Goal: Transaction & Acquisition: Purchase product/service

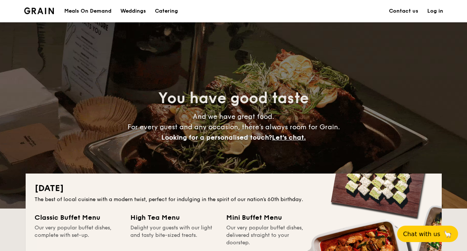
click at [163, 8] on h1 "Catering" at bounding box center [166, 11] width 23 height 22
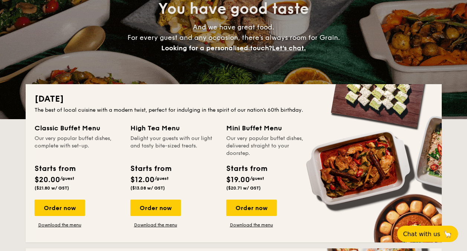
scroll to position [112, 0]
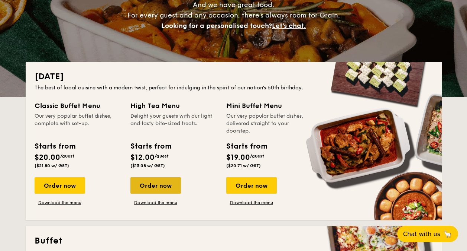
click at [150, 190] on div "Order now" at bounding box center [156, 185] width 51 height 16
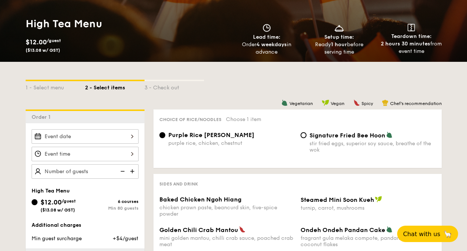
scroll to position [112, 0]
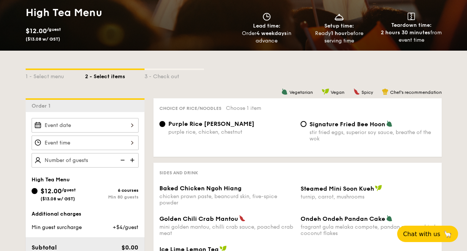
click at [122, 126] on input "Baked Chicken Ngoh Hiang chicken prawn paste, beancurd skin, five-spice powder" at bounding box center [85, 125] width 107 height 15
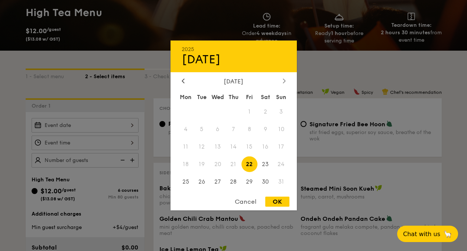
click at [281, 78] on div at bounding box center [284, 81] width 7 height 7
click at [283, 78] on div at bounding box center [284, 81] width 7 height 7
click at [265, 165] on span "25" at bounding box center [266, 164] width 16 height 16
click at [264, 165] on span "25" at bounding box center [266, 164] width 16 height 16
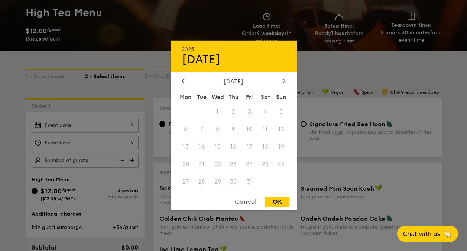
click at [253, 163] on span "24" at bounding box center [250, 164] width 16 height 16
click at [252, 164] on span "24" at bounding box center [250, 164] width 16 height 16
click at [245, 202] on div "Cancel" at bounding box center [246, 201] width 36 height 10
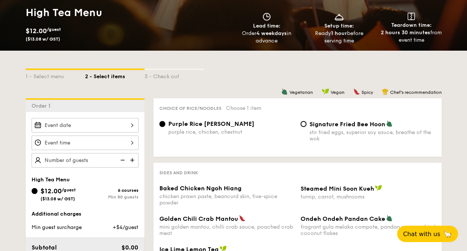
drag, startPoint x: 83, startPoint y: 129, endPoint x: 65, endPoint y: 126, distance: 18.0
click at [65, 126] on input "Baked Chicken Ngoh Hiang chicken prawn paste, beancurd skin, five-spice powder" at bounding box center [85, 125] width 107 height 15
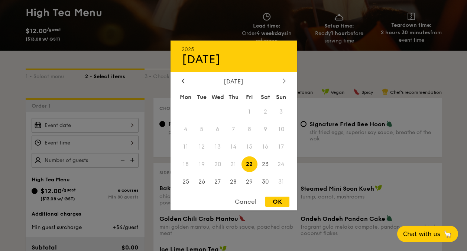
click at [283, 82] on icon at bounding box center [284, 80] width 3 height 5
click at [180, 81] on div at bounding box center [183, 81] width 7 height 7
click at [265, 180] on span "30" at bounding box center [266, 181] width 16 height 16
click at [252, 183] on span "29" at bounding box center [250, 181] width 16 height 16
click at [289, 202] on div "OK" at bounding box center [278, 201] width 24 height 10
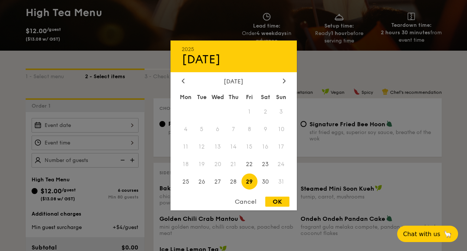
type input "Aug 29, 2025"
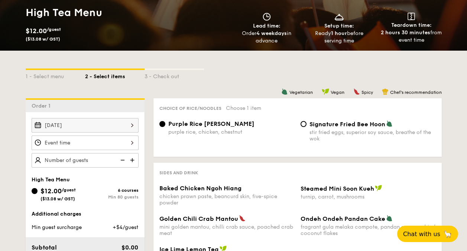
click at [119, 140] on input "Baked Chicken Ngoh Hiang chicken prawn paste, beancurd skin, five-spice powder" at bounding box center [85, 142] width 107 height 15
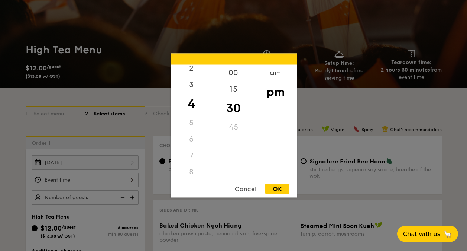
scroll to position [74, 0]
click at [189, 141] on div "8" at bounding box center [192, 134] width 42 height 16
click at [194, 134] on div "8" at bounding box center [192, 134] width 42 height 16
click at [231, 77] on div "00" at bounding box center [234, 76] width 42 height 22
click at [190, 136] on div "8" at bounding box center [192, 134] width 42 height 16
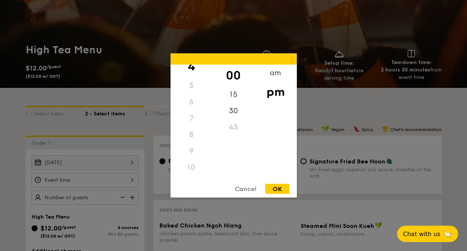
click at [190, 132] on div "8" at bounding box center [192, 134] width 42 height 16
click at [281, 72] on div "am" at bounding box center [276, 76] width 42 height 22
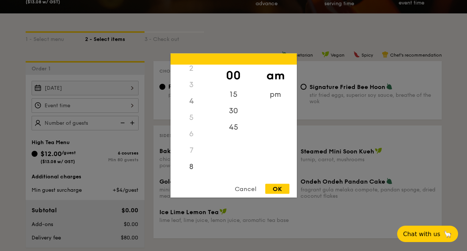
scroll to position [74, 0]
click at [191, 132] on div "8" at bounding box center [192, 133] width 42 height 22
click at [276, 187] on div "OK" at bounding box center [278, 189] width 24 height 10
type input "8:00AM"
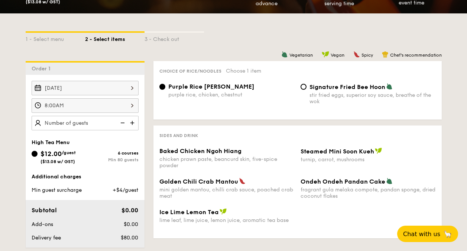
click at [134, 120] on img at bounding box center [133, 123] width 11 height 14
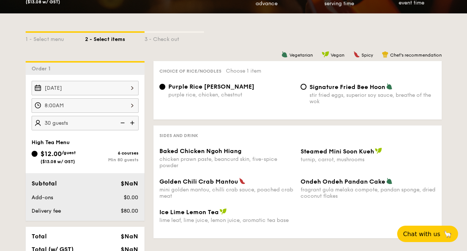
click at [134, 120] on img at bounding box center [133, 123] width 11 height 14
click at [134, 121] on img at bounding box center [133, 123] width 11 height 14
type input "40 guests"
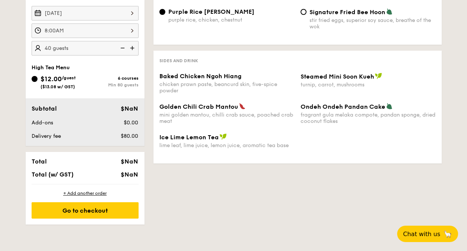
scroll to position [186, 0]
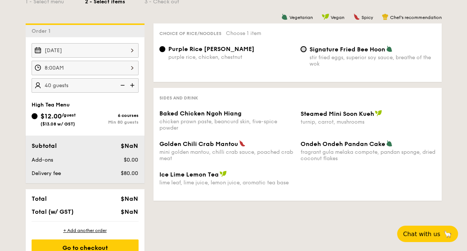
click at [301, 48] on input "Signature Fried Bee Hoon stir fried eggs, superior soy sauce, breathe of the wok" at bounding box center [304, 49] width 6 height 6
radio input "true"
click at [161, 49] on input "Purple Rice Loh Mai Kai purple rice, chicken, chestnut" at bounding box center [163, 49] width 6 height 6
radio input "true"
drag, startPoint x: 86, startPoint y: 95, endPoint x: 88, endPoint y: 110, distance: 15.0
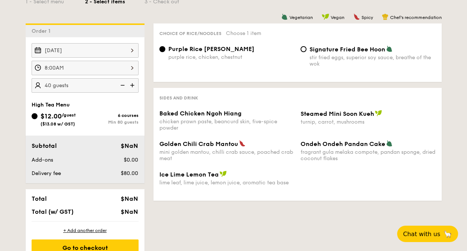
click at [88, 110] on div "High Tea Menu $12.00 /guest ($13.08 w/ GST) 6 courses Min 80 guests" at bounding box center [85, 118] width 107 height 32
click at [76, 162] on div "Add-ons" at bounding box center [63, 159] width 68 height 7
click at [305, 46] on div "Signature Fried Bee Hoon stir fried eggs, superior soy sauce, breathe of the wok" at bounding box center [368, 56] width 141 height 22
click at [302, 51] on input "Signature Fried Bee Hoon stir fried eggs, superior soy sauce, breathe of the wok" at bounding box center [304, 49] width 6 height 6
radio input "true"
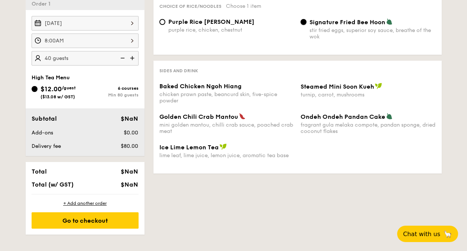
scroll to position [261, 0]
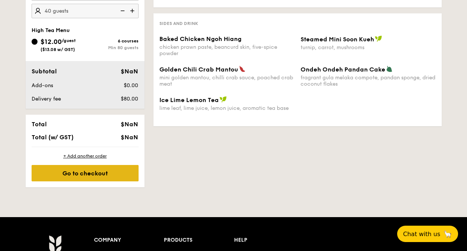
click at [123, 169] on div "Go to checkout" at bounding box center [85, 173] width 107 height 16
click at [91, 173] on div "Go to checkout" at bounding box center [85, 173] width 107 height 16
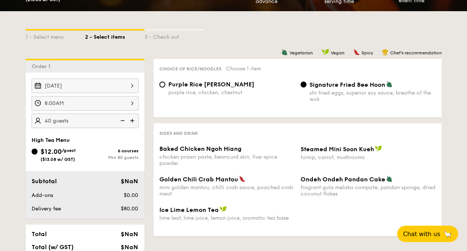
scroll to position [74, 0]
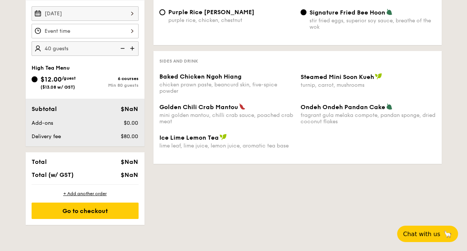
scroll to position [224, 0]
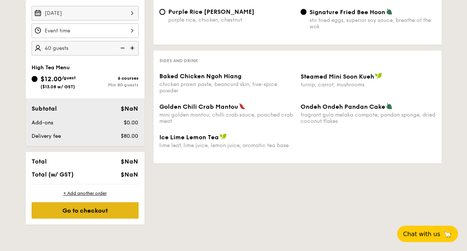
click at [114, 209] on div "Go to checkout" at bounding box center [85, 210] width 107 height 16
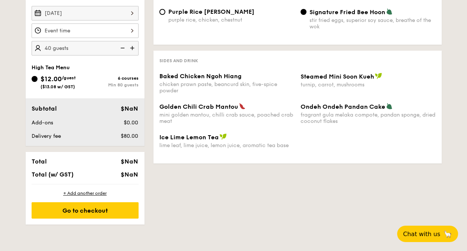
click at [218, 71] on div "Sides and Drink Baked Chicken Ngoh Hiang chicken prawn paste, beancurd skin, fi…" at bounding box center [298, 107] width 289 height 113
click at [217, 78] on span "Baked Chicken Ngoh Hiang" at bounding box center [201, 76] width 82 height 7
drag, startPoint x: 281, startPoint y: 72, endPoint x: 318, endPoint y: 77, distance: 36.8
click at [318, 77] on span "Steamed Mini Soon Kueh" at bounding box center [338, 76] width 74 height 7
click at [335, 110] on span "Ondeh Ondeh Pandan Cake" at bounding box center [343, 106] width 85 height 7
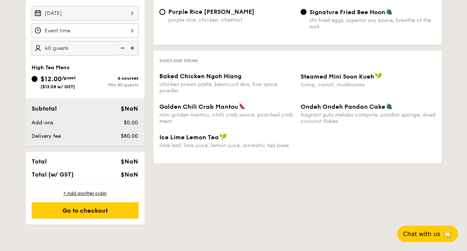
drag, startPoint x: 295, startPoint y: 121, endPoint x: 276, endPoint y: 127, distance: 20.1
click at [276, 127] on div "Golden Chili Crab Mantou mini golden mantou, chilli crab sauce, poached crab me…" at bounding box center [298, 118] width 283 height 30
click at [101, 192] on div "+ Add another order" at bounding box center [85, 193] width 107 height 6
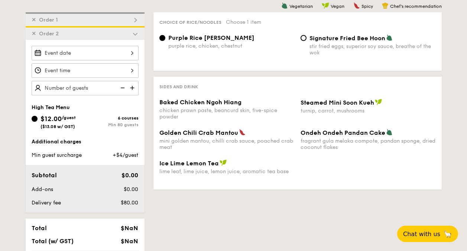
scroll to position [175, 0]
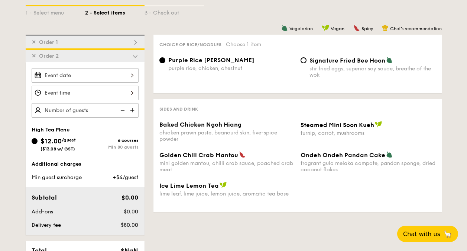
click at [32, 56] on span "✕" at bounding box center [34, 56] width 4 height 6
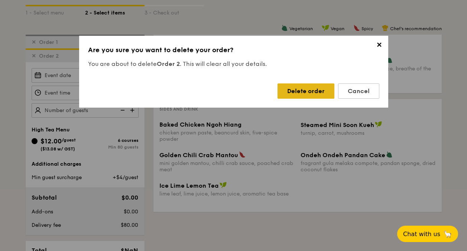
click at [320, 85] on div "Delete order" at bounding box center [306, 90] width 57 height 15
radio input "false"
radio input "true"
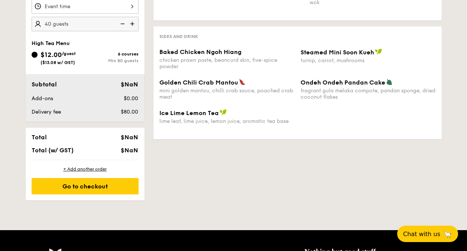
scroll to position [250, 0]
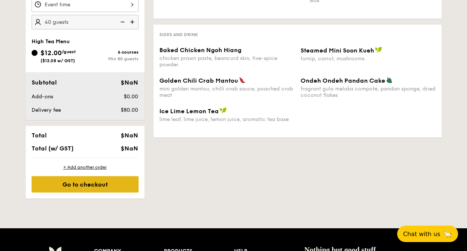
click at [90, 184] on div "Go to checkout" at bounding box center [85, 184] width 107 height 16
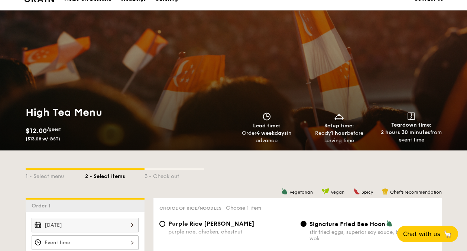
scroll to position [0, 0]
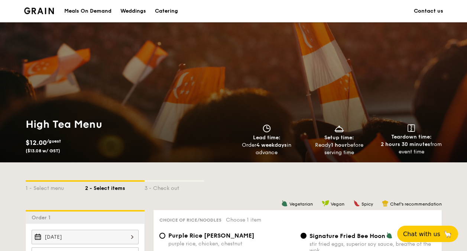
click at [40, 13] on img at bounding box center [39, 10] width 30 height 7
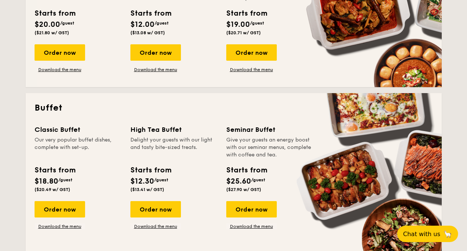
scroll to position [260, 0]
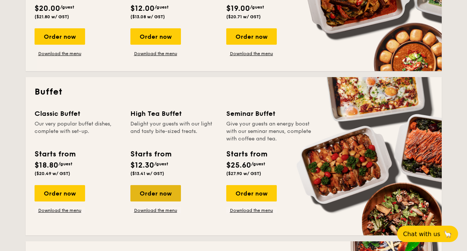
click at [162, 195] on div "Order now" at bounding box center [156, 193] width 51 height 16
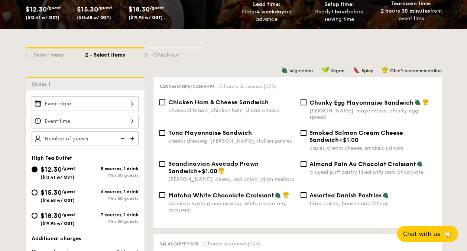
scroll to position [147, 0]
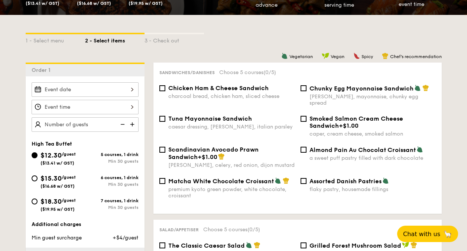
click at [111, 96] on div at bounding box center [85, 106] width 107 height 49
click at [117, 86] on input "$12.30 /guest ($13.41 w/ GST)" at bounding box center [85, 89] width 107 height 15
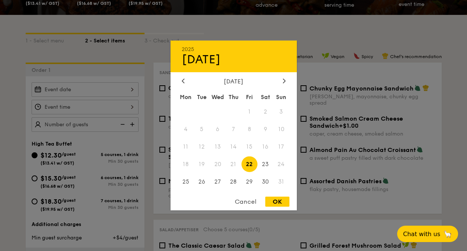
click at [284, 77] on div "2025 Aug 22 August 2025 Mon Tue Wed Thu Fri Sat Sun 1 2 3 4 5 6 7 8 9 10 11 12 …" at bounding box center [234, 126] width 126 height 170
click at [286, 81] on div at bounding box center [284, 81] width 7 height 7
click at [283, 80] on icon at bounding box center [284, 80] width 3 height 5
click at [248, 161] on span "24" at bounding box center [250, 164] width 16 height 16
click at [280, 202] on div "OK" at bounding box center [278, 201] width 24 height 10
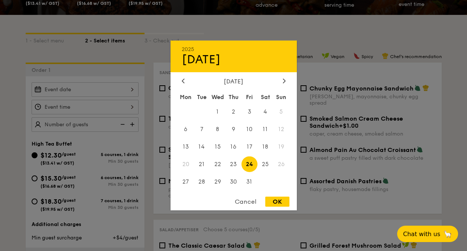
type input "[DATE]"
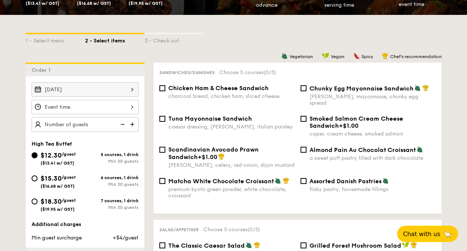
click at [132, 106] on input "$12.30 /guest ($13.41 w/ GST)" at bounding box center [85, 107] width 107 height 15
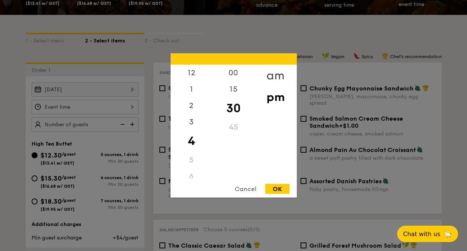
click at [273, 77] on div "am" at bounding box center [276, 76] width 42 height 22
click at [190, 119] on div "8" at bounding box center [192, 124] width 42 height 22
click at [231, 71] on div "00" at bounding box center [234, 76] width 42 height 22
click at [287, 186] on div "OK" at bounding box center [278, 189] width 24 height 10
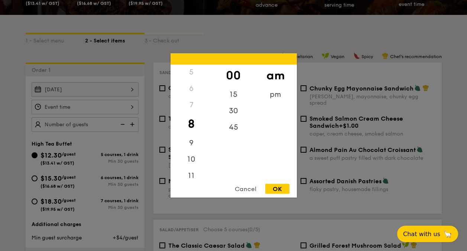
type input "8:00AM"
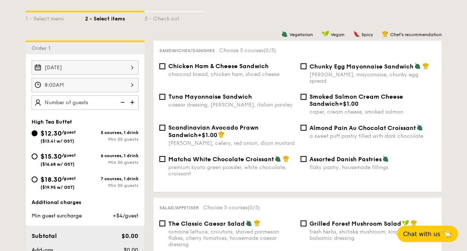
scroll to position [184, 0]
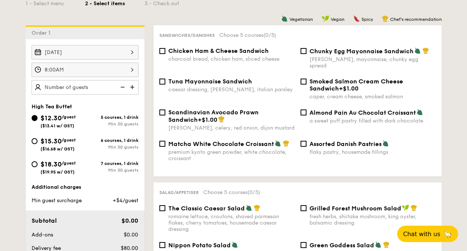
click at [167, 54] on div "Chicken Ham & Cheese Sandwich charcoal bread, chicken ham, sliced cheese" at bounding box center [227, 54] width 141 height 15
click at [165, 54] on div "Chicken Ham & Cheese Sandwich charcoal bread, chicken ham, sliced cheese" at bounding box center [227, 54] width 141 height 15
click at [162, 52] on input "Chicken Ham & Cheese Sandwich charcoal bread, chicken ham, sliced cheese" at bounding box center [163, 51] width 6 height 6
checkbox input "true"
click at [164, 205] on input "The Classic Caesar Salad romaine lettuce, croutons, shaved parmesan flakes, che…" at bounding box center [163, 208] width 6 height 6
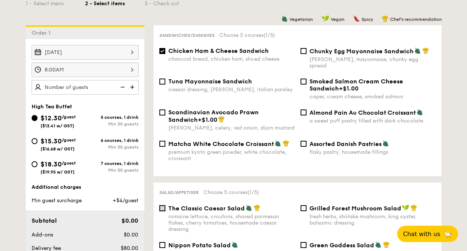
checkbox input "true"
click at [305, 141] on input "Assorted Danish Pastries flaky pastry, housemade fillings" at bounding box center [304, 144] width 6 height 6
checkbox input "true"
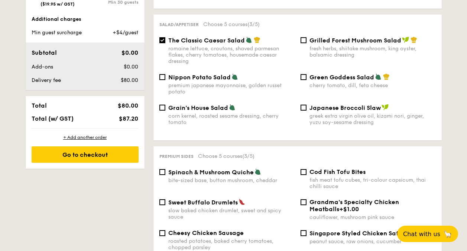
scroll to position [369, 0]
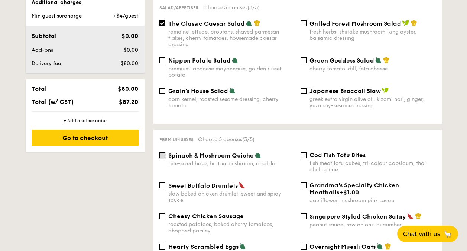
drag, startPoint x: 167, startPoint y: 152, endPoint x: 162, endPoint y: 148, distance: 6.1
click at [161, 152] on input "Spinach & Mushroom Quiche bite-sized base, button mushroom, cheddar" at bounding box center [163, 155] width 6 height 6
checkbox input "false"
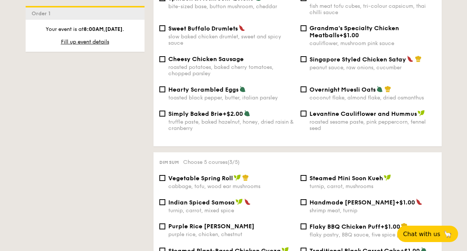
scroll to position [590, 0]
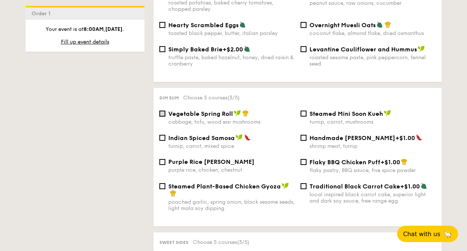
click at [163, 110] on input "Vegetable Spring Roll cabbage, tofu, wood ear mushrooms" at bounding box center [163, 113] width 6 height 6
checkbox input "true"
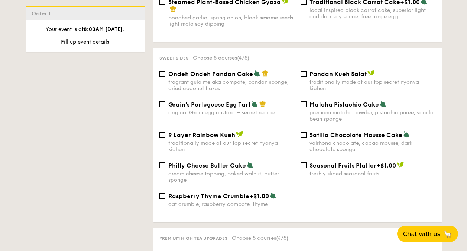
scroll to position [775, 0]
click at [161, 131] on input "9 Layer Rainbow Kueh traditionally made at our top secret nyonya kichen" at bounding box center [163, 134] width 6 height 6
checkbox input "true"
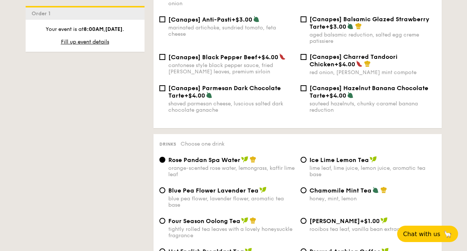
scroll to position [1144, 0]
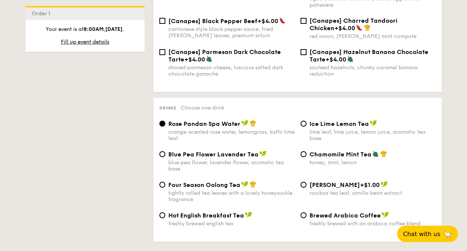
click at [159, 211] on div "Hot English Breakfast Tea freshly brewed english tea" at bounding box center [227, 218] width 141 height 15
click at [163, 212] on input "Hot English Breakfast Tea freshly brewed english tea" at bounding box center [163, 215] width 6 height 6
radio input "true"
click at [309, 211] on div "Brewed Arabica Coffee freshly brewed with an arabica coffee blend" at bounding box center [368, 218] width 141 height 15
click at [306, 212] on input "Brewed Arabica Coffee freshly brewed with an arabica coffee blend" at bounding box center [304, 215] width 6 height 6
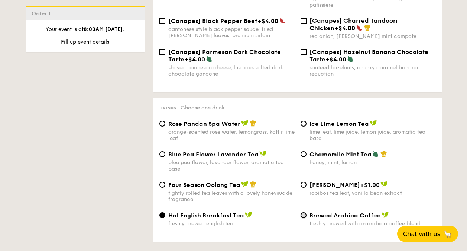
radio input "true"
click at [155, 206] on div "Drinks Choose one drink Rose Pandan Spa Water orange-scented rose water, lemong…" at bounding box center [298, 170] width 289 height 144
click at [162, 212] on input "Hot English Breakfast Tea freshly brewed english tea" at bounding box center [163, 215] width 6 height 6
radio input "true"
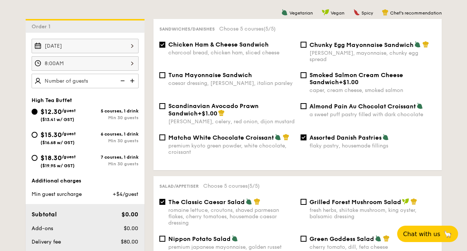
scroll to position [184, 0]
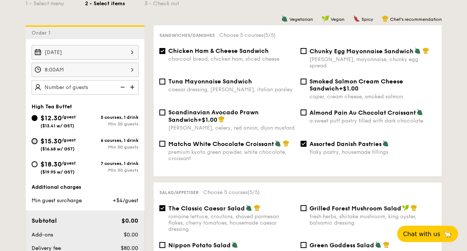
click at [33, 141] on input "$15.30 /guest ($16.68 w/ GST) 6 courses, 1 drink Min 30 guests" at bounding box center [35, 141] width 6 height 6
radio input "true"
checkbox input "false"
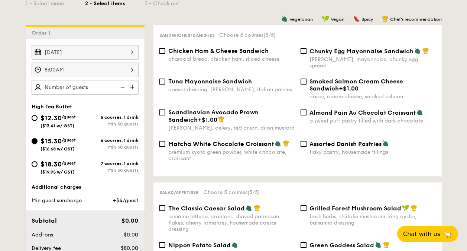
checkbox input "false"
radio input "true"
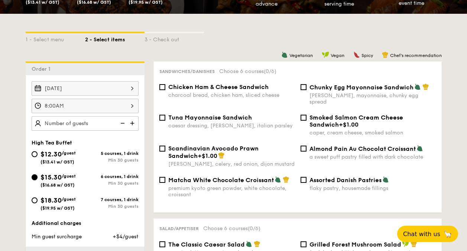
scroll to position [147, 0]
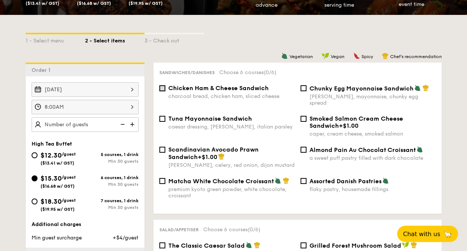
click at [161, 86] on input "Chicken Ham & Cheese Sandwich charcoal bread, chicken ham, sliced cheese" at bounding box center [163, 88] width 6 height 6
checkbox input "true"
click at [162, 116] on input "Tuna Mayonnaise Sandwich caesar dressing, gherkin, italian parsley" at bounding box center [163, 119] width 6 height 6
checkbox input "true"
click at [160, 147] on input "Scandinavian Avocado Prawn Sandwich +$1.00 dill, celery, red onion, dijon musta…" at bounding box center [163, 150] width 6 height 6
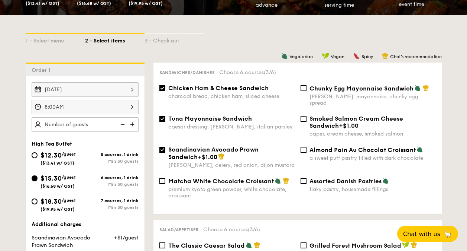
click at [167, 146] on div "Scandinavian Avocado Prawn Sandwich +$1.00 dill, celery, red onion, dijon musta…" at bounding box center [227, 157] width 141 height 22
click at [164, 147] on input "Scandinavian Avocado Prawn Sandwich +$1.00 dill, celery, red onion, dijon musta…" at bounding box center [163, 150] width 6 height 6
checkbox input "false"
click at [164, 178] on input "Matcha White Chocolate Croissant premium kyoto green powder, white chocolate, c…" at bounding box center [163, 181] width 6 height 6
checkbox input "true"
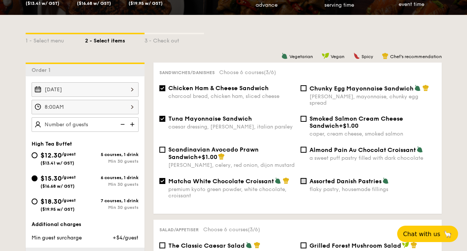
click at [306, 178] on input "Assorted Danish Pastries flaky pastry, housemade fillings" at bounding box center [304, 181] width 6 height 6
checkbox input "true"
click at [303, 147] on input "Almond Pain Au Chocolat Croissant a sweet puff pastry filled with dark chocolate" at bounding box center [304, 150] width 6 height 6
checkbox input "true"
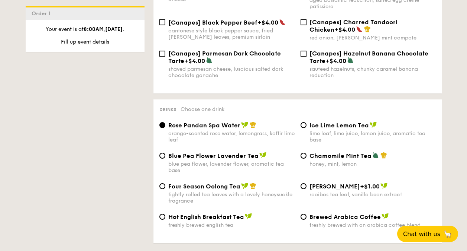
scroll to position [1218, 0]
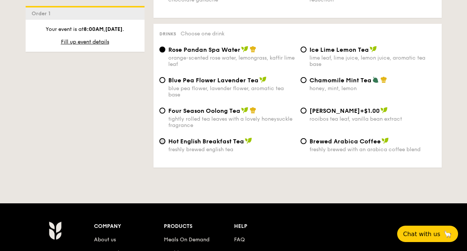
click at [161, 138] on input "Hot English Breakfast Tea freshly brewed english tea" at bounding box center [163, 141] width 6 height 6
radio input "true"
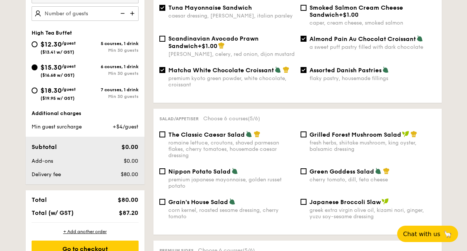
scroll to position [295, 0]
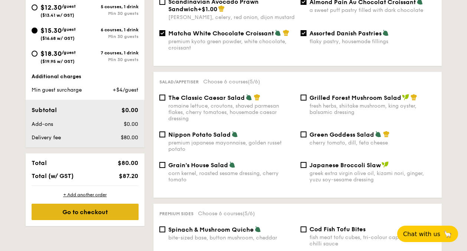
click at [89, 210] on div "Go to checkout" at bounding box center [85, 211] width 107 height 16
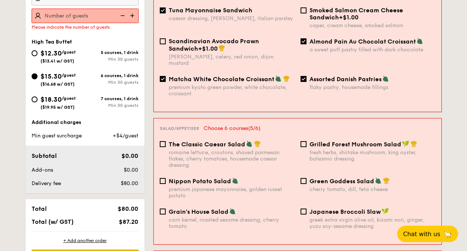
scroll to position [199, 0]
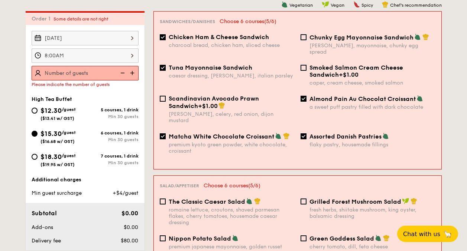
click at [132, 71] on img at bounding box center [133, 73] width 11 height 14
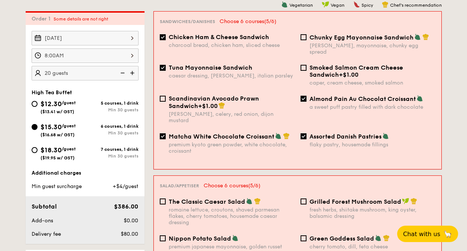
click at [131, 71] on img at bounding box center [133, 73] width 11 height 14
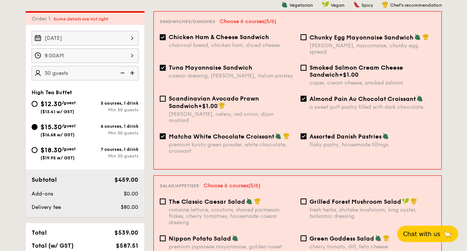
click at [131, 71] on img at bounding box center [133, 73] width 11 height 14
type input "40 guests"
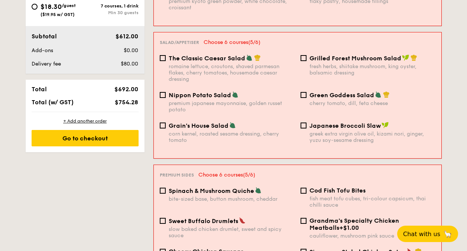
scroll to position [346, 0]
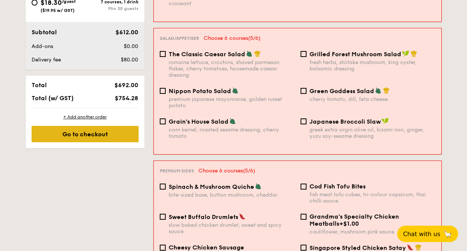
click at [87, 134] on div "Go to checkout" at bounding box center [85, 134] width 107 height 16
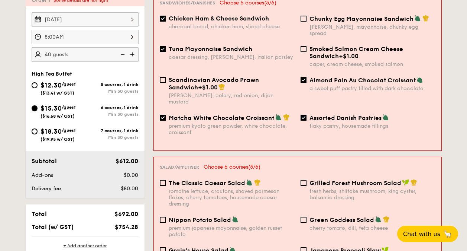
scroll to position [199, 0]
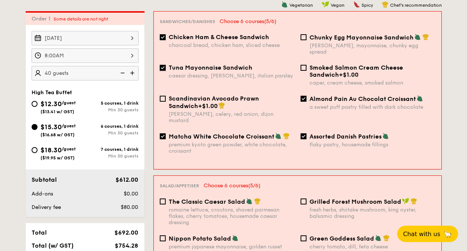
click at [162, 65] on input "Tuna Mayonnaise Sandwich caesar dressing, gherkin, italian parsley" at bounding box center [163, 68] width 6 height 6
checkbox input "true"
click at [304, 35] on input "Chunky Egg Mayonnaise Sandwich dijon mustard, mayonnaise, chunky egg spread" at bounding box center [304, 37] width 6 height 6
checkbox input "true"
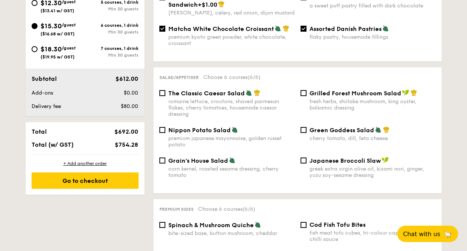
scroll to position [345, 0]
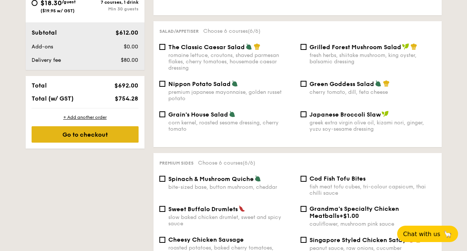
click at [105, 129] on div "Go to checkout" at bounding box center [85, 134] width 107 height 16
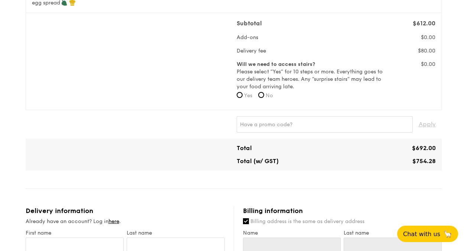
scroll to position [349, 0]
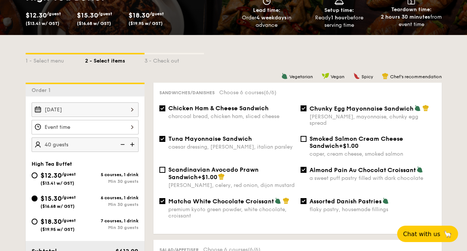
click at [37, 173] on div "$12.30 /guest ($13.41 w/ GST)" at bounding box center [59, 178] width 54 height 16
click at [37, 173] on input "$12.30 /guest ($13.41 w/ GST) 5 courses, 1 drink Min 30 guests" at bounding box center [35, 175] width 6 height 6
radio input "true"
checkbox input "false"
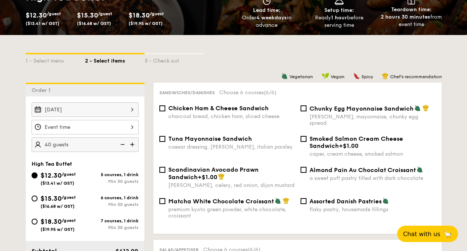
checkbox input "false"
radio input "true"
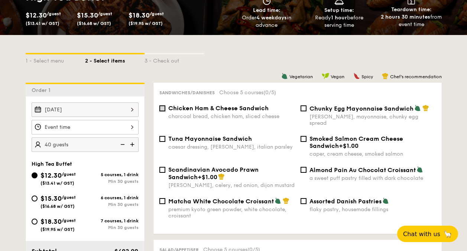
click at [162, 106] on input "Chicken Ham & Cheese Sandwich charcoal bread, chicken ham, sliced cheese" at bounding box center [163, 108] width 6 height 6
checkbox input "true"
click at [163, 136] on input "Tuna Mayonnaise Sandwich caesar dressing, gherkin, italian parsley" at bounding box center [163, 139] width 6 height 6
checkbox input "true"
click at [161, 198] on input "Matcha White Chocolate Croissant premium kyoto green powder, white chocolate, c…" at bounding box center [163, 201] width 6 height 6
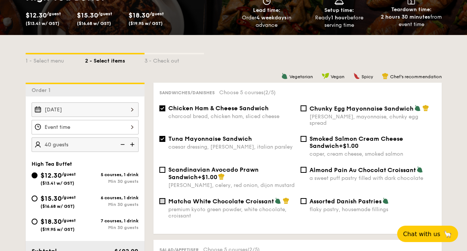
checkbox input "true"
click at [307, 197] on div "Assorted Danish Pastries flaky pastry, housemade fillings" at bounding box center [368, 204] width 141 height 15
click at [303, 167] on input "Almond Pain Au Chocolat Croissant a sweet puff pastry filled with dark chocolate" at bounding box center [304, 170] width 6 height 6
checkbox input "true"
click at [303, 190] on div "Scandinavian Avocado Prawn Sandwich +$1.00 dill, celery, red onion, dijon musta…" at bounding box center [298, 181] width 283 height 31
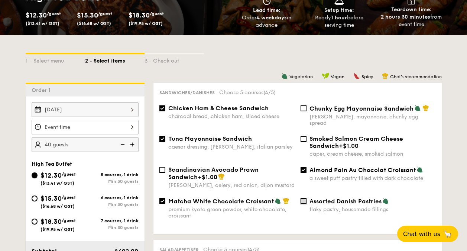
click at [303, 198] on input "Assorted Danish Pastries flaky pastry, housemade fillings" at bounding box center [304, 201] width 6 height 6
checkbox input "true"
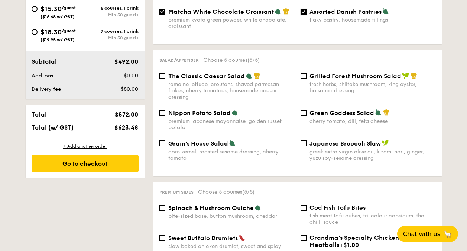
scroll to position [348, 0]
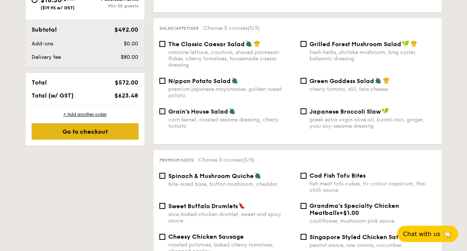
click at [109, 135] on div "Go to checkout" at bounding box center [85, 131] width 107 height 16
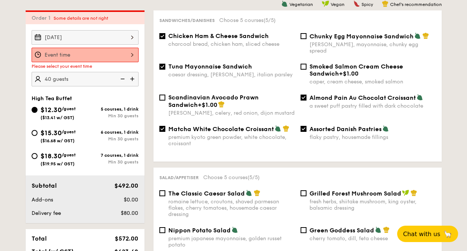
scroll to position [199, 0]
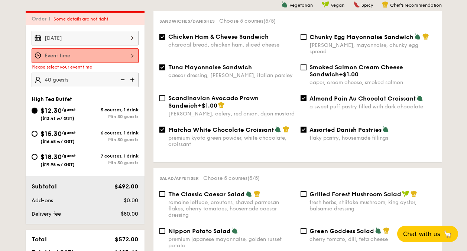
click at [100, 52] on input "$12.30 /guest ($13.41 w/ GST)" at bounding box center [85, 55] width 107 height 15
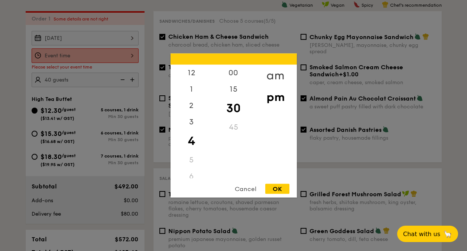
click at [284, 65] on div "am" at bounding box center [276, 76] width 42 height 22
click at [192, 116] on div "8" at bounding box center [192, 124] width 42 height 22
click at [237, 78] on div "00" at bounding box center [234, 76] width 42 height 22
click at [271, 185] on div "OK" at bounding box center [278, 189] width 24 height 10
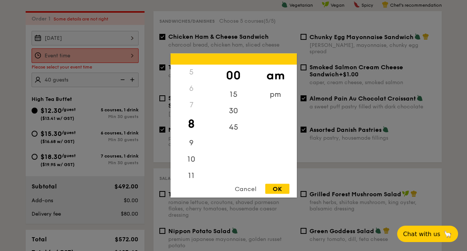
type input "8:00AM"
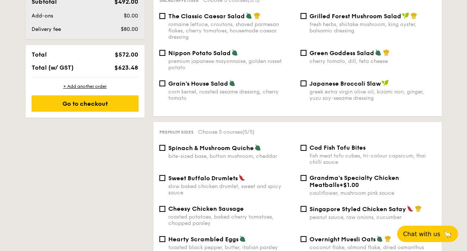
scroll to position [382, 0]
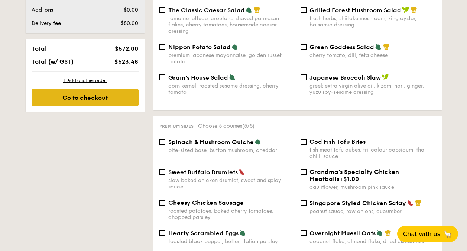
click at [112, 101] on div "Go to checkout" at bounding box center [85, 97] width 107 height 16
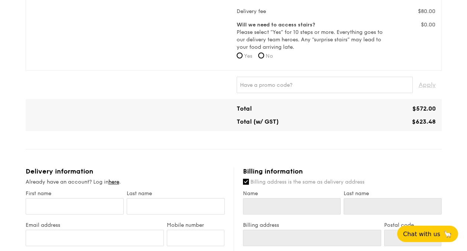
scroll to position [298, 0]
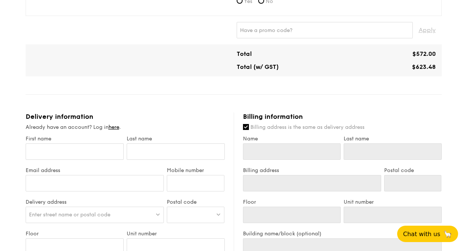
click at [428, 63] on span "$623.48" at bounding box center [424, 66] width 24 height 7
copy span "623.48"
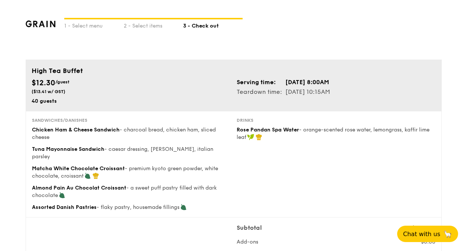
scroll to position [386, 0]
